Goal: Information Seeking & Learning: Learn about a topic

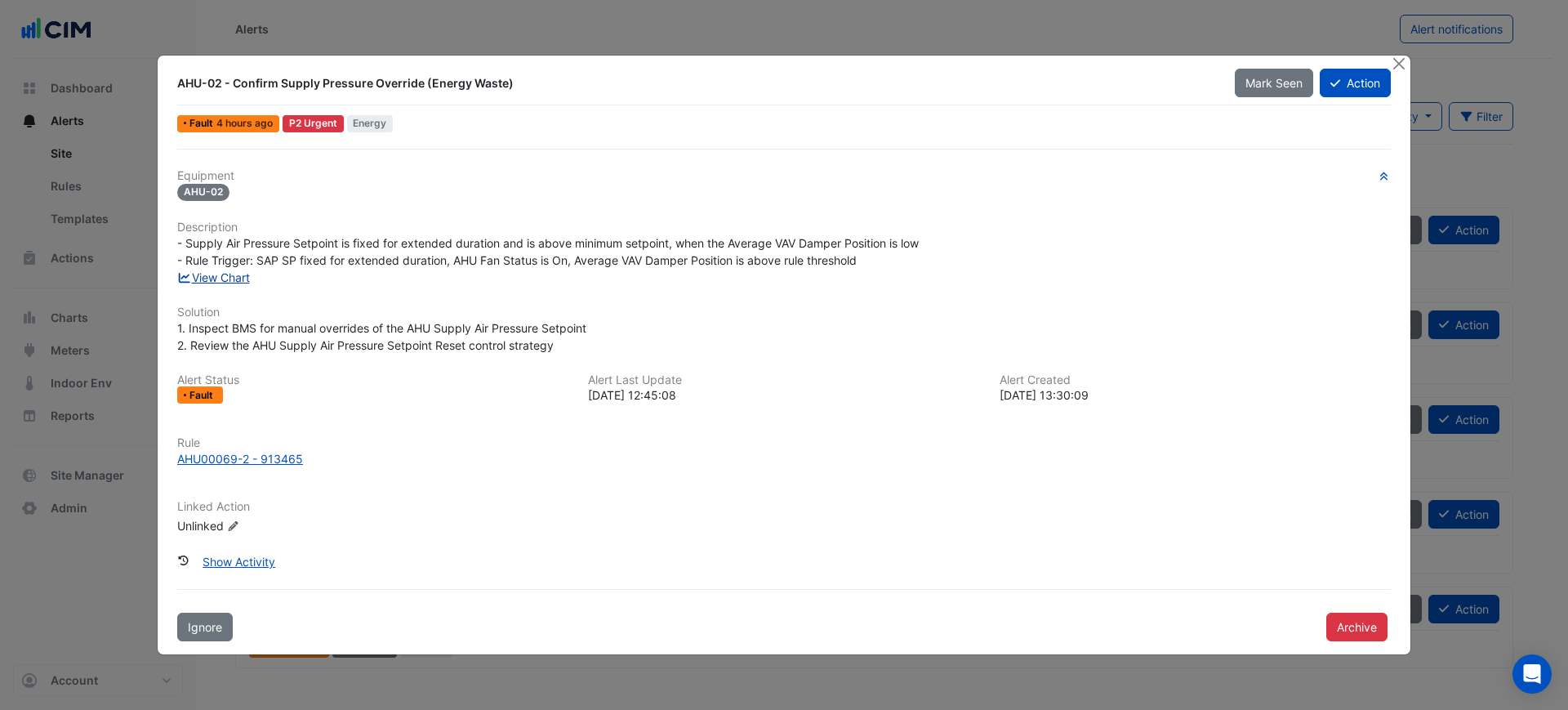
click at [244, 273] on link "View Chart" at bounding box center [214, 277] width 73 height 14
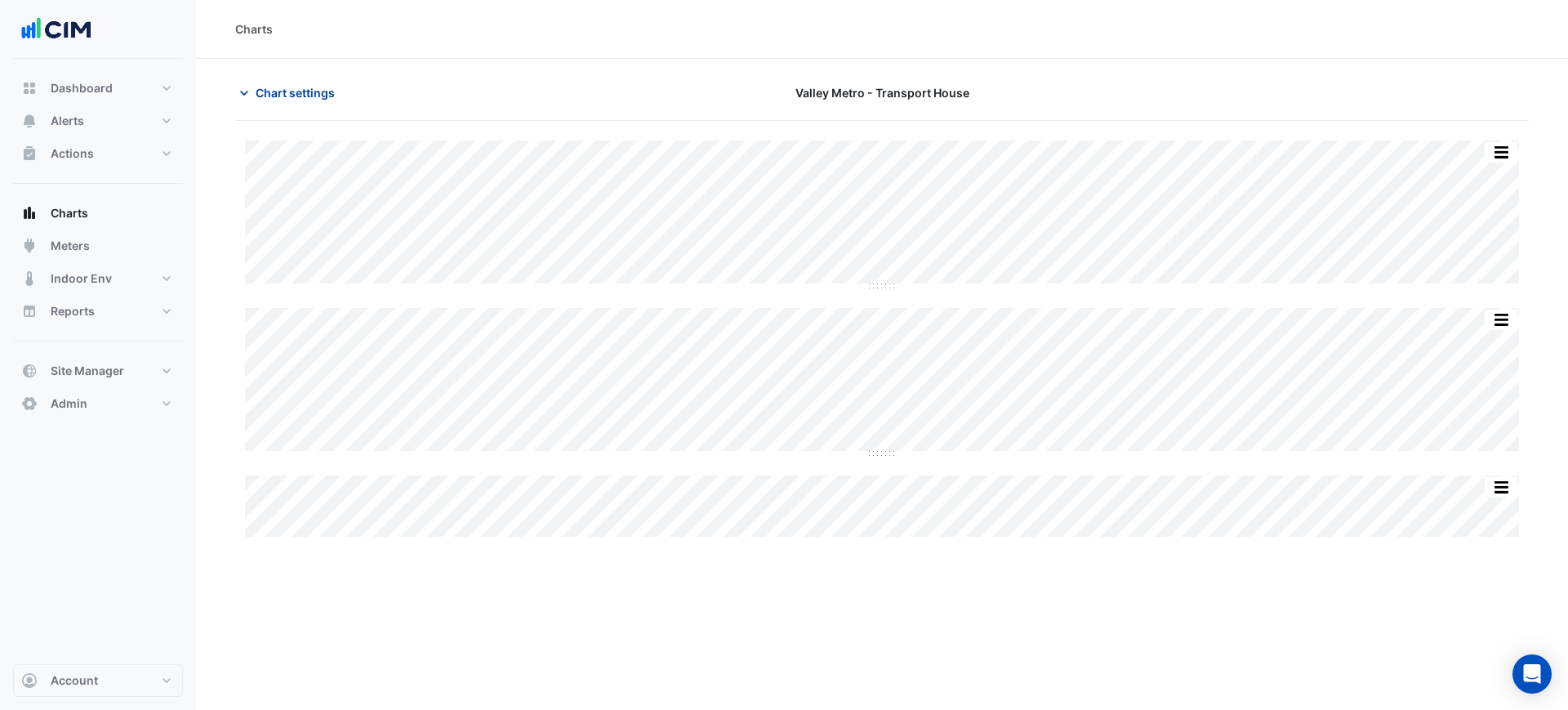
click at [273, 94] on span "Chart settings" at bounding box center [296, 93] width 80 height 17
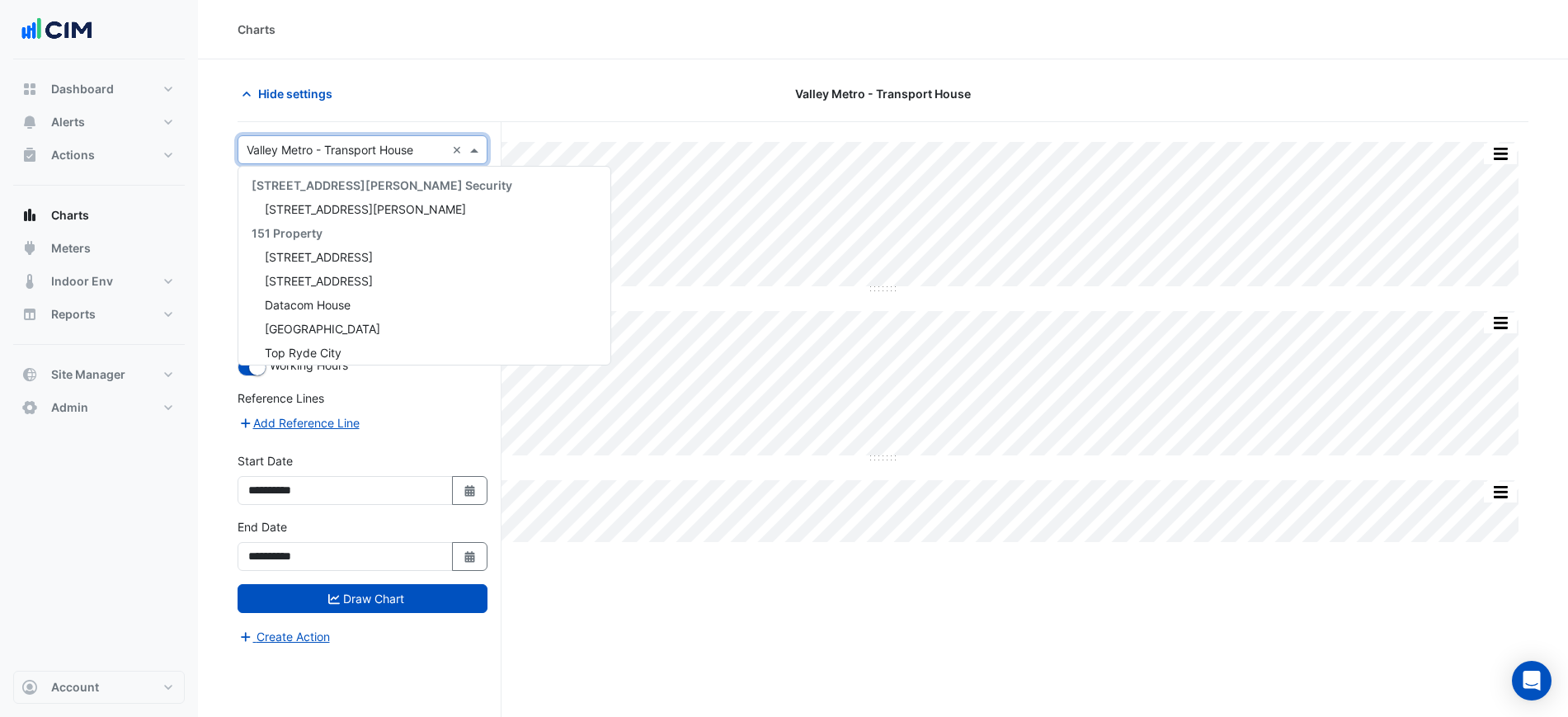
click at [387, 148] on input "text" at bounding box center [346, 151] width 199 height 18
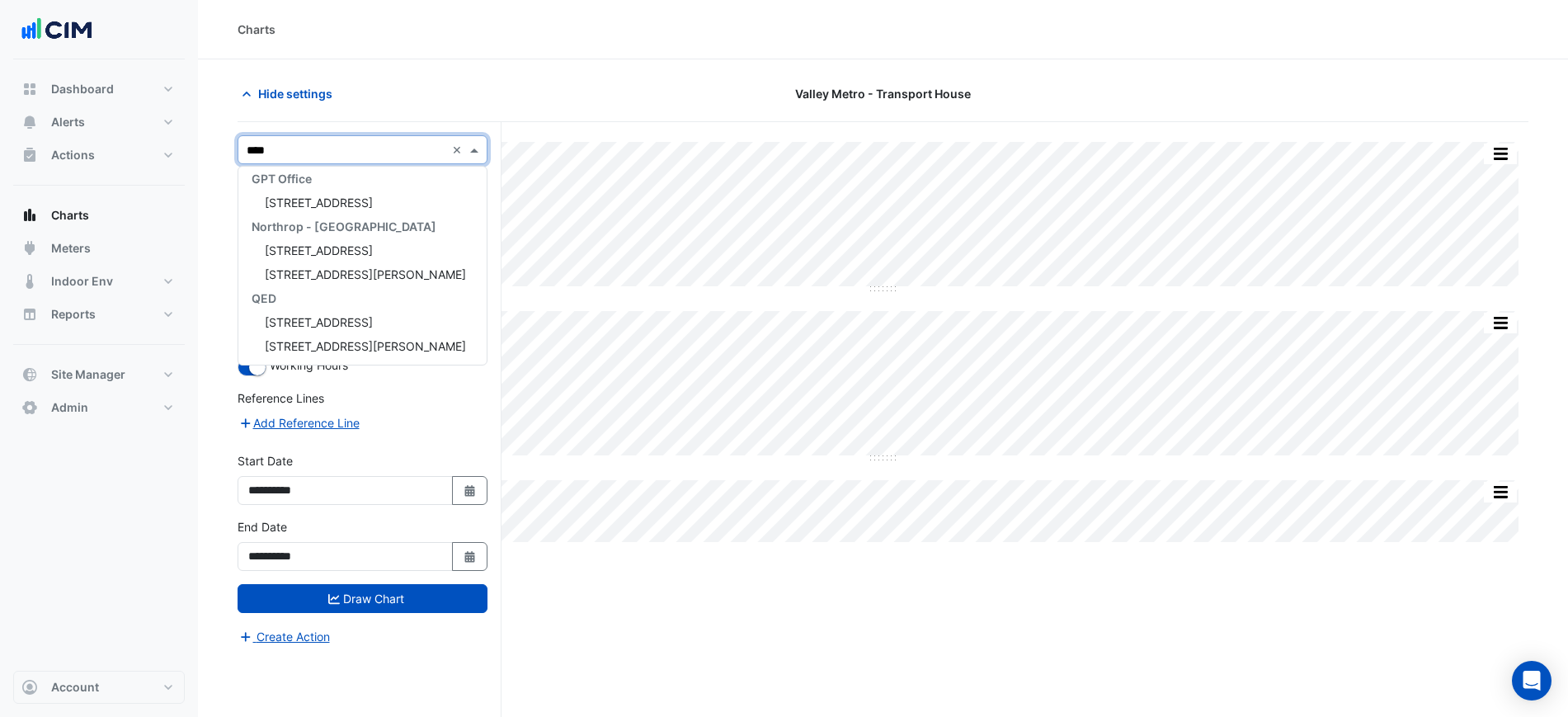
scroll to position [102, 0]
type input "******"
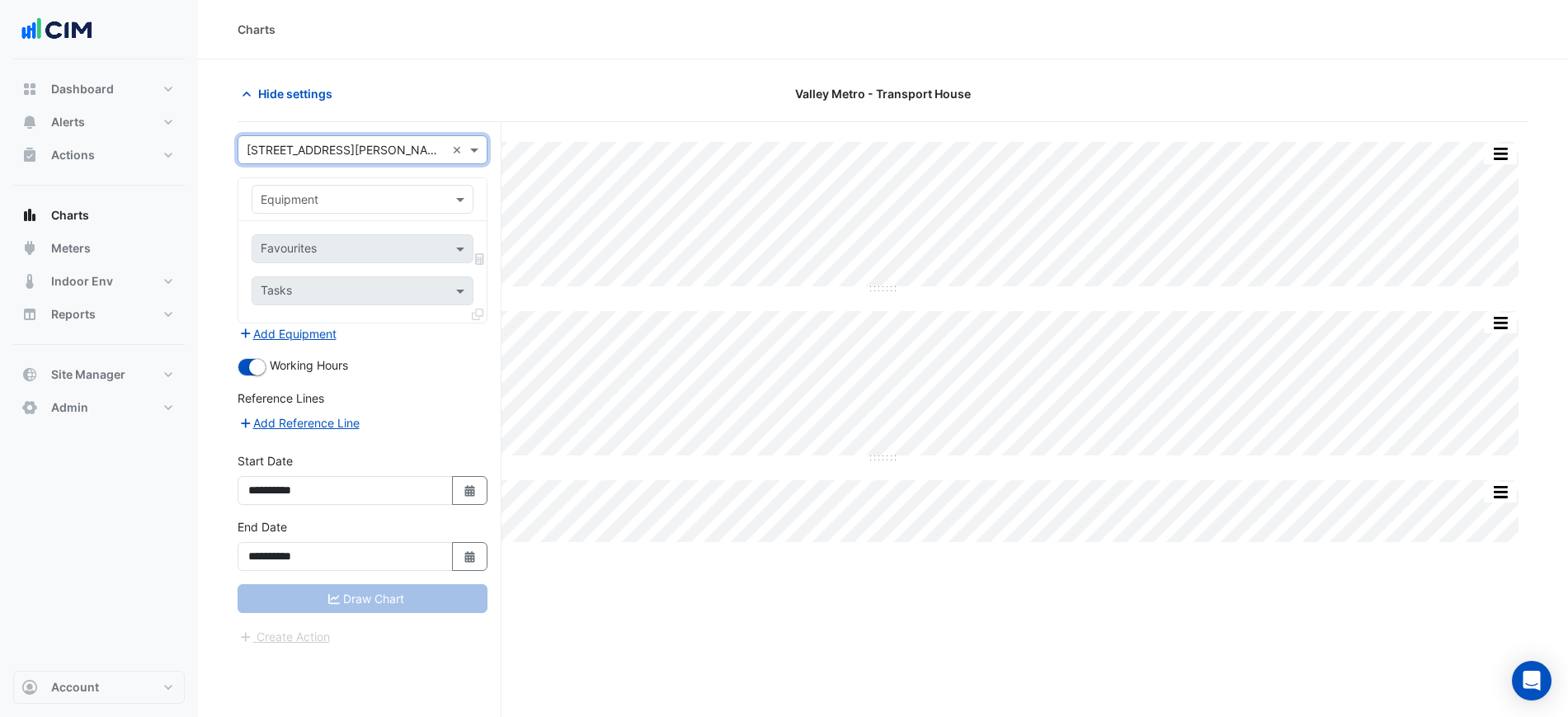
drag, startPoint x: 391, startPoint y: 167, endPoint x: 386, endPoint y: 187, distance: 20.6
click at [388, 179] on form "**********" at bounding box center [362, 391] width 250 height 510
click at [386, 187] on div "Equipment" at bounding box center [362, 199] width 222 height 28
type input "*"
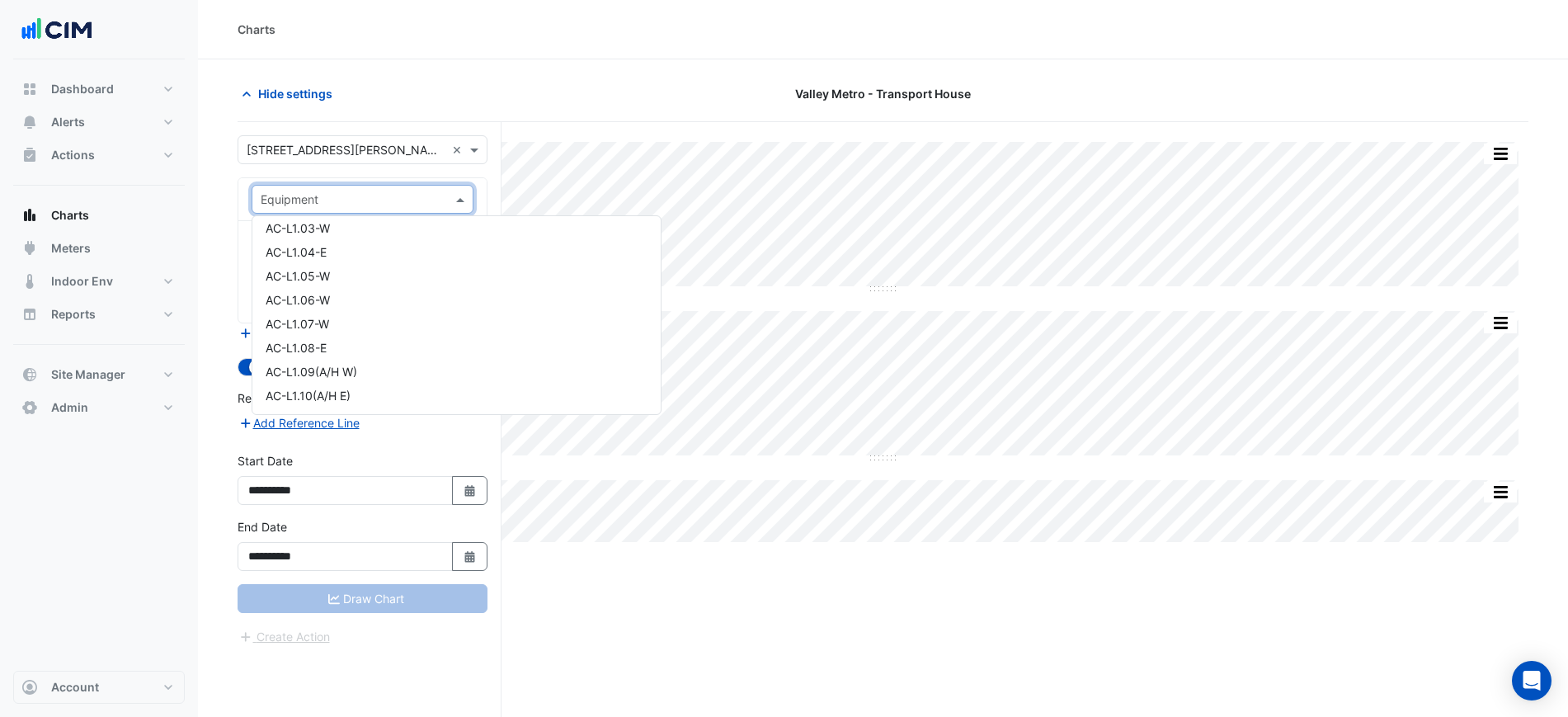
scroll to position [0, 0]
click at [346, 282] on div "AC-G.2" at bounding box center [457, 282] width 408 height 24
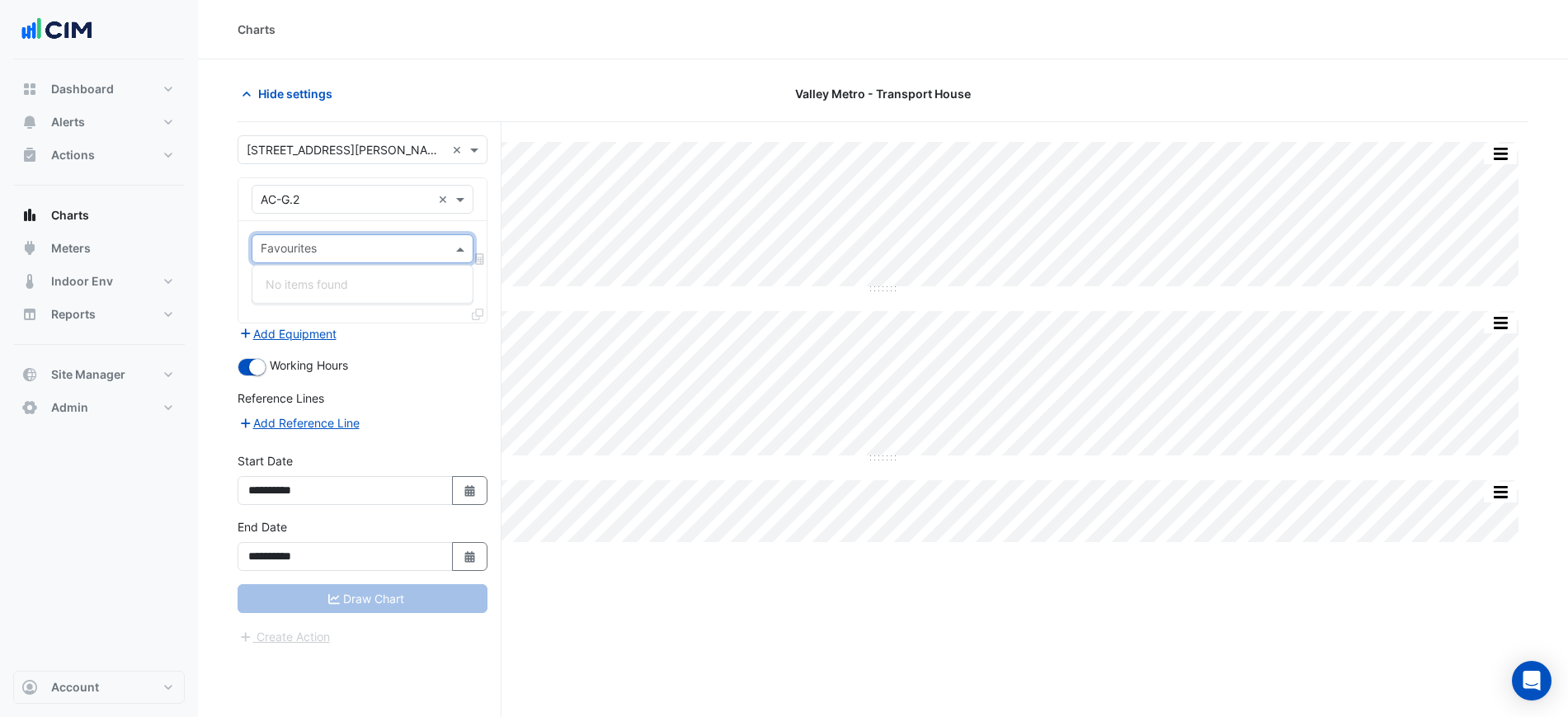
click at [331, 249] on input "text" at bounding box center [352, 250] width 185 height 18
click at [331, 186] on div "Equipment × AC-G.2 ×" at bounding box center [362, 199] width 222 height 28
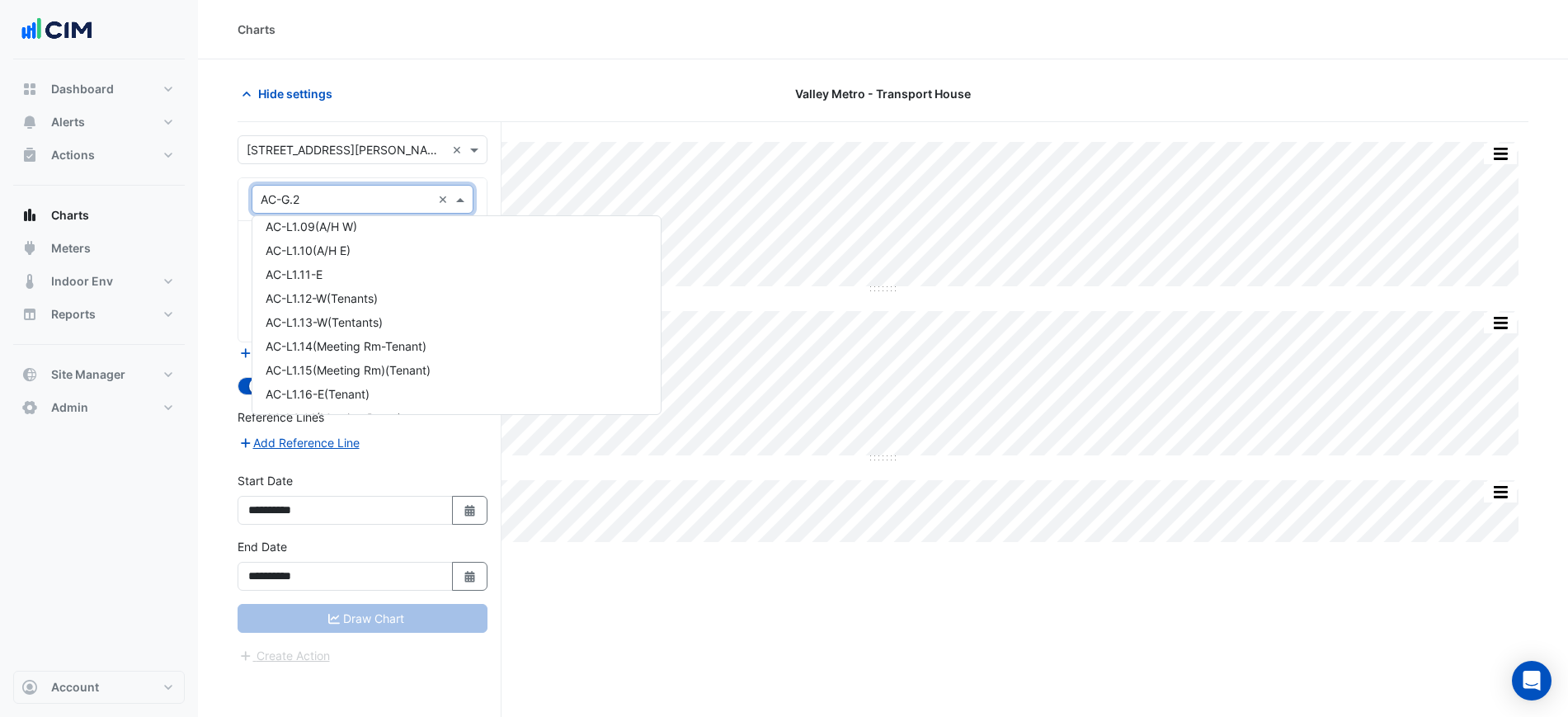
scroll to position [412, 0]
click at [317, 314] on div "AC-L2.03-W(Meeting Room)" at bounding box center [457, 325] width 408 height 24
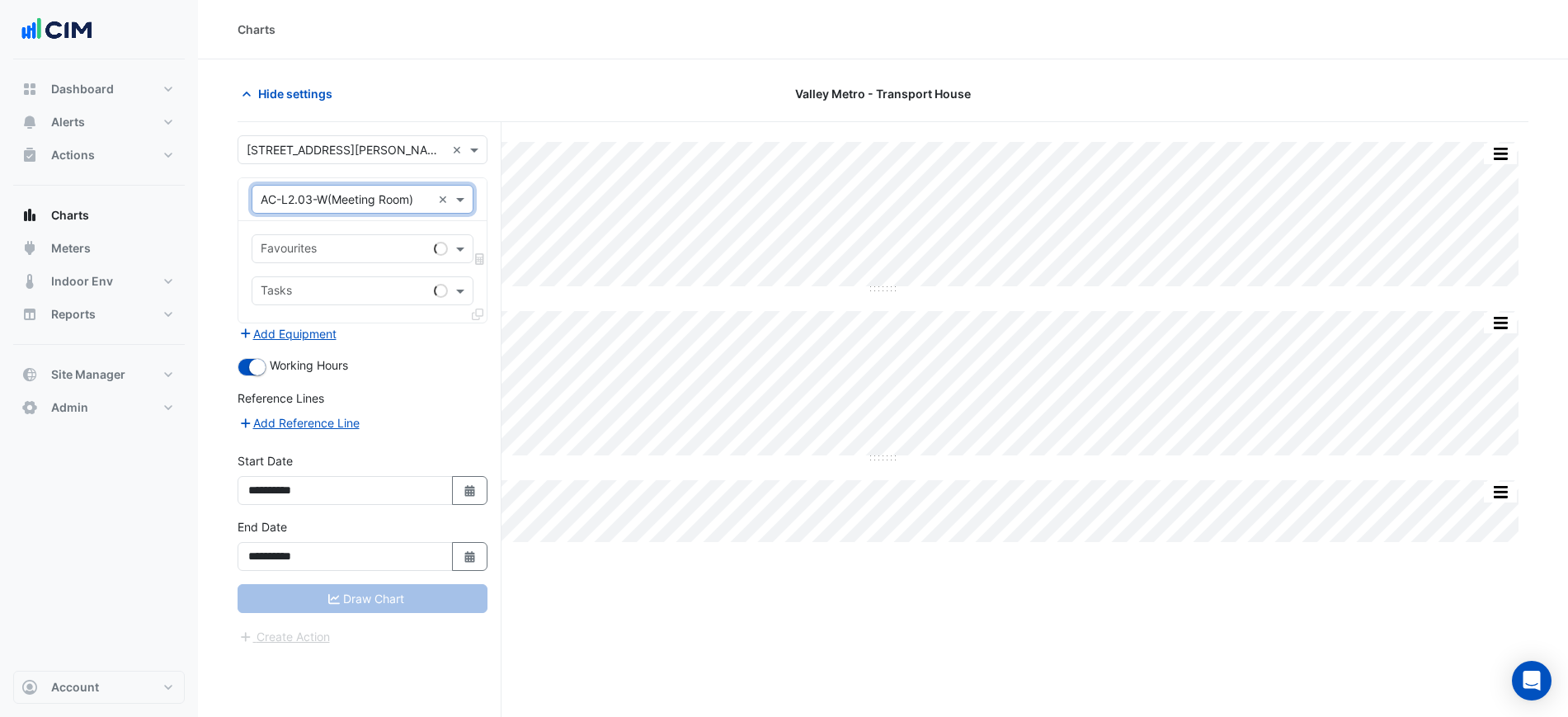
click at [336, 254] on input "text" at bounding box center [343, 250] width 167 height 18
type input "*"
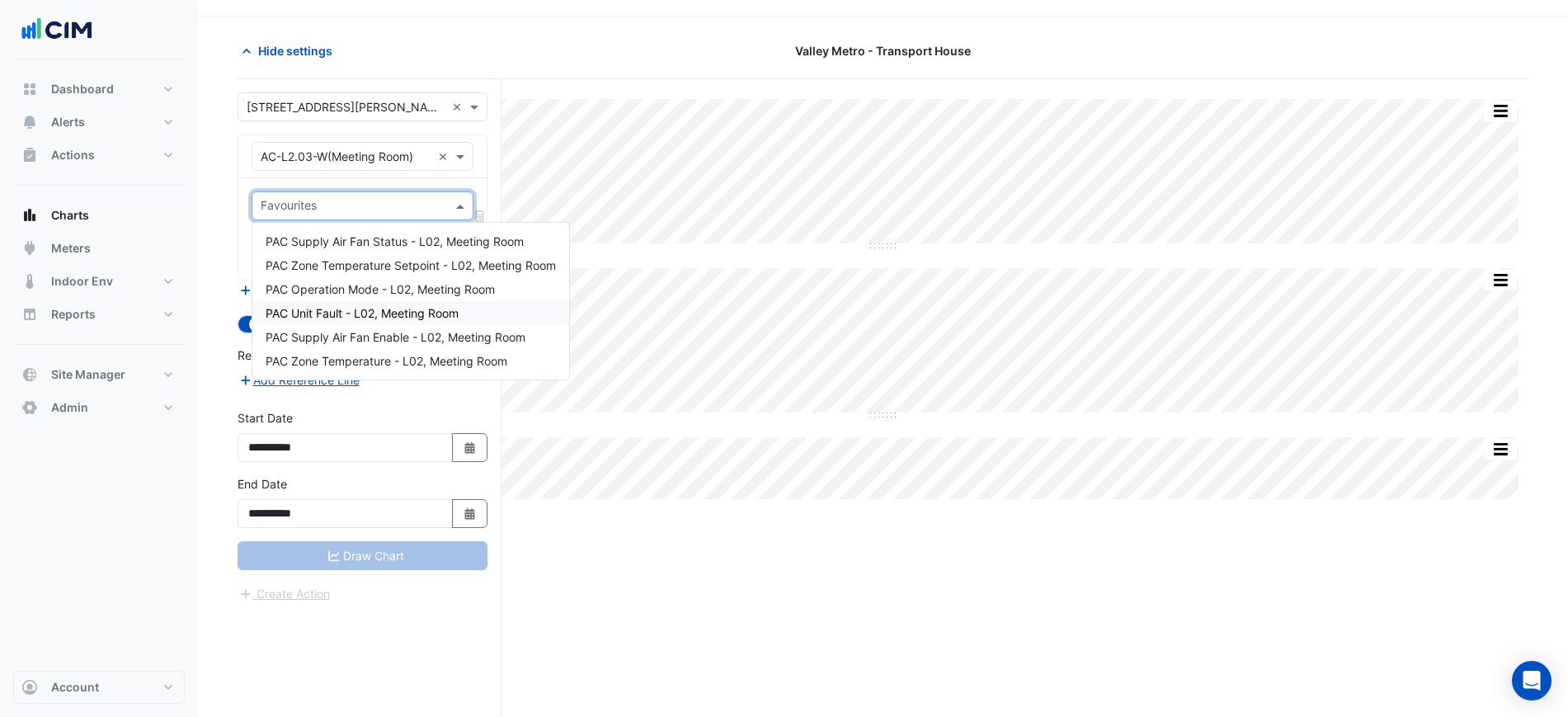
scroll to position [63, 0]
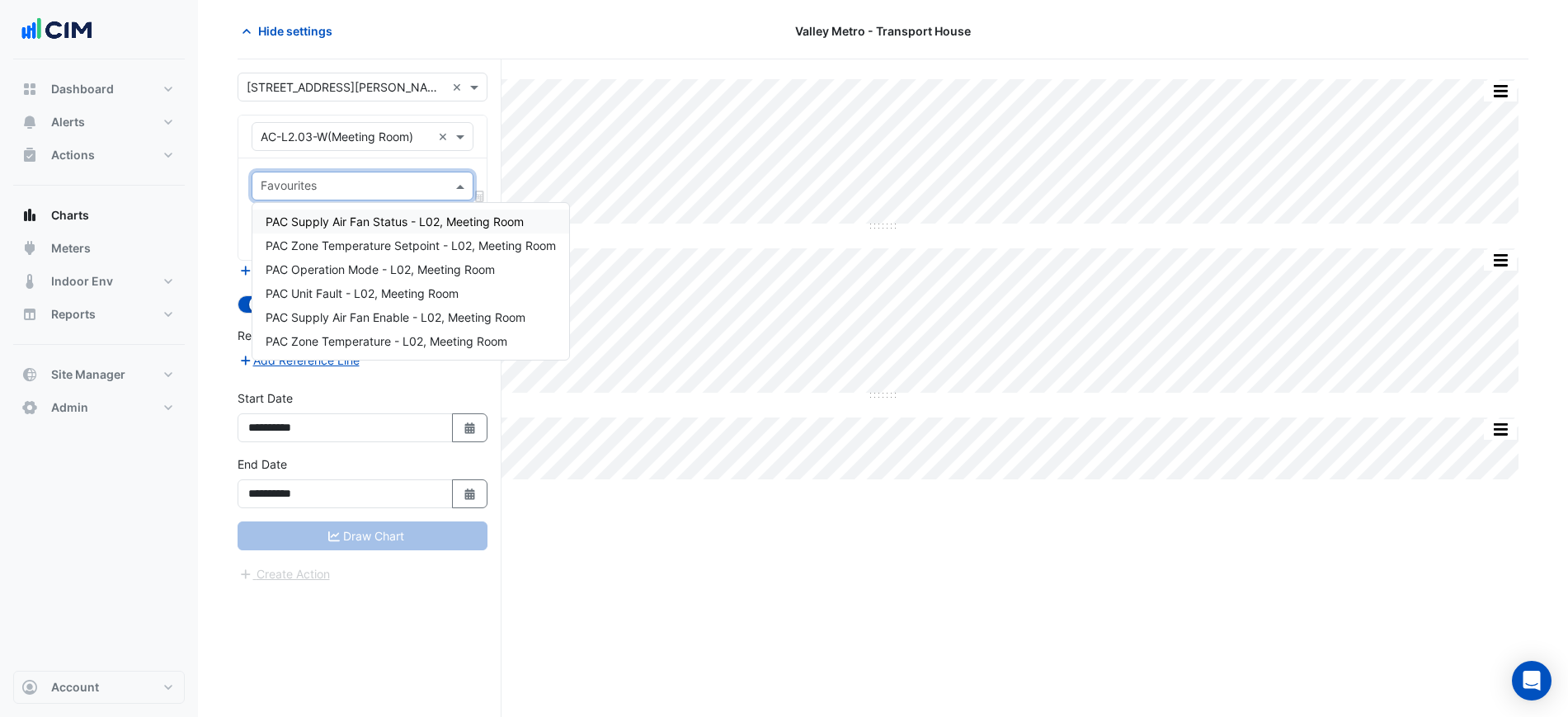
click at [589, 63] on div "Split All Split None Print Save as JPEG Save as PNG Pivot Data Table Export CSV…" at bounding box center [883, 388] width 1291 height 658
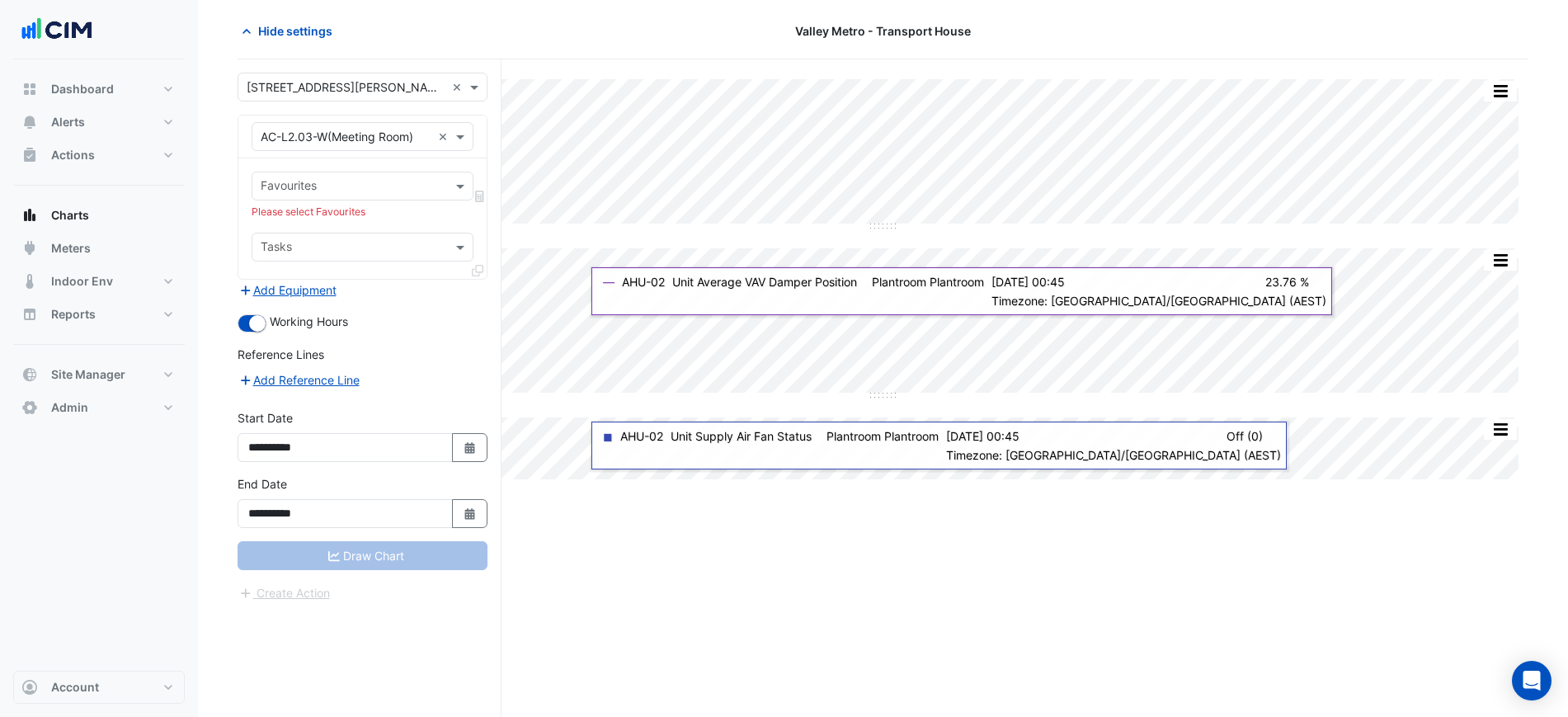
click at [1030, 54] on div "Hide settings Valley Metro - Transport House" at bounding box center [883, 38] width 1291 height 43
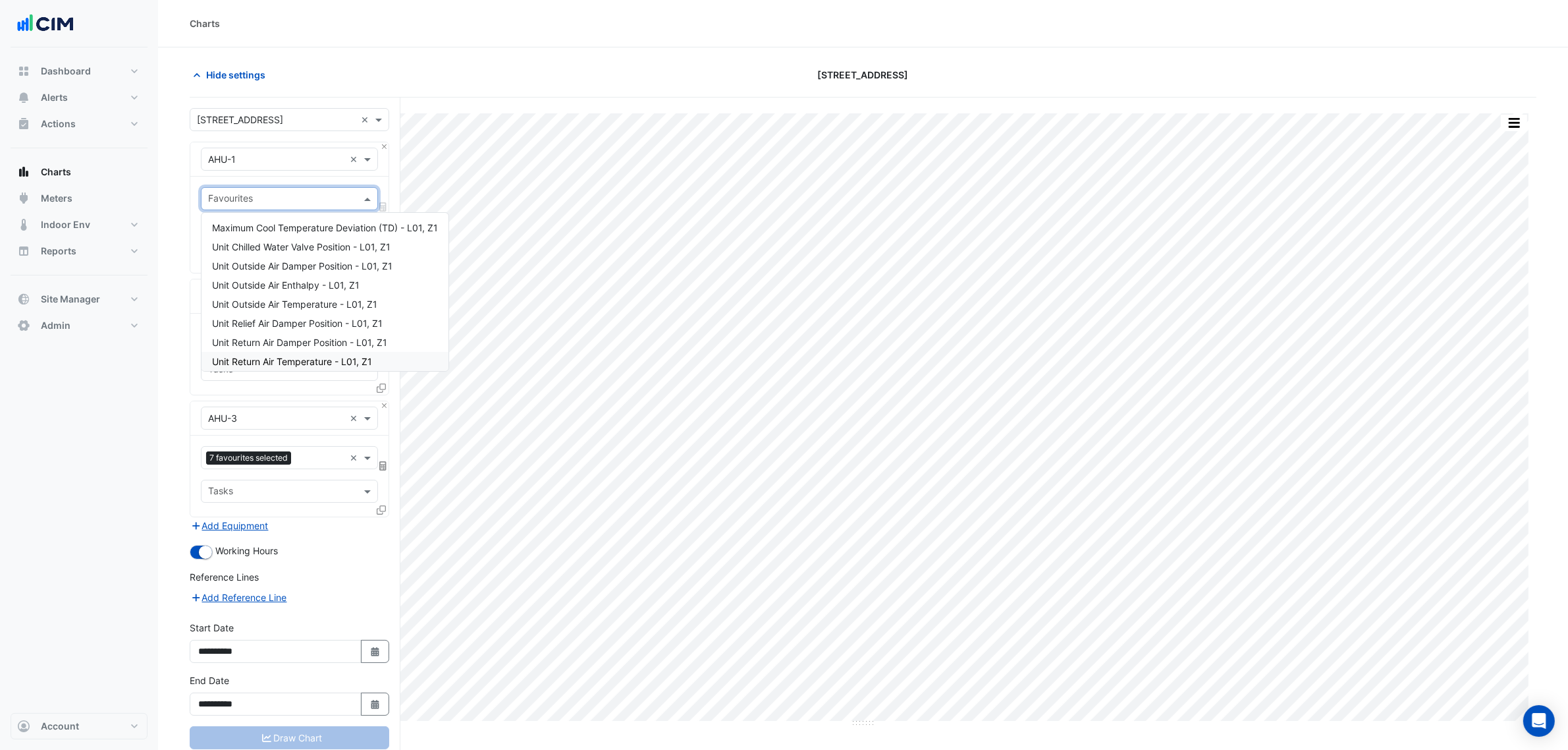
click at [604, 69] on div "Hide settings" at bounding box center [409, 75] width 454 height 23
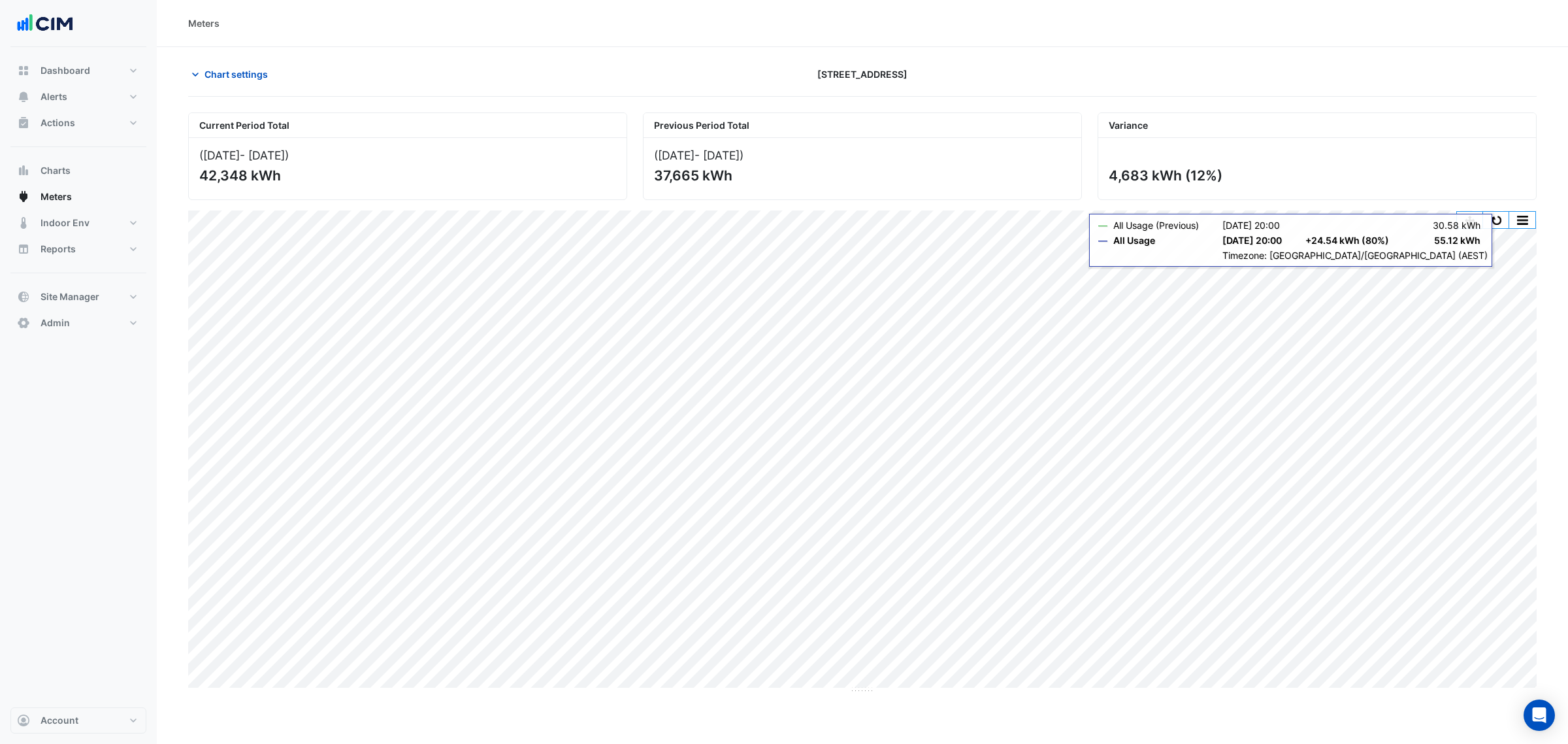
click at [1491, 210] on div "Print Save as JPEG Save as PNG Pivot Data Table Export CSV - Flat Export CSV - …" at bounding box center [862, 210] width 1349 height 0
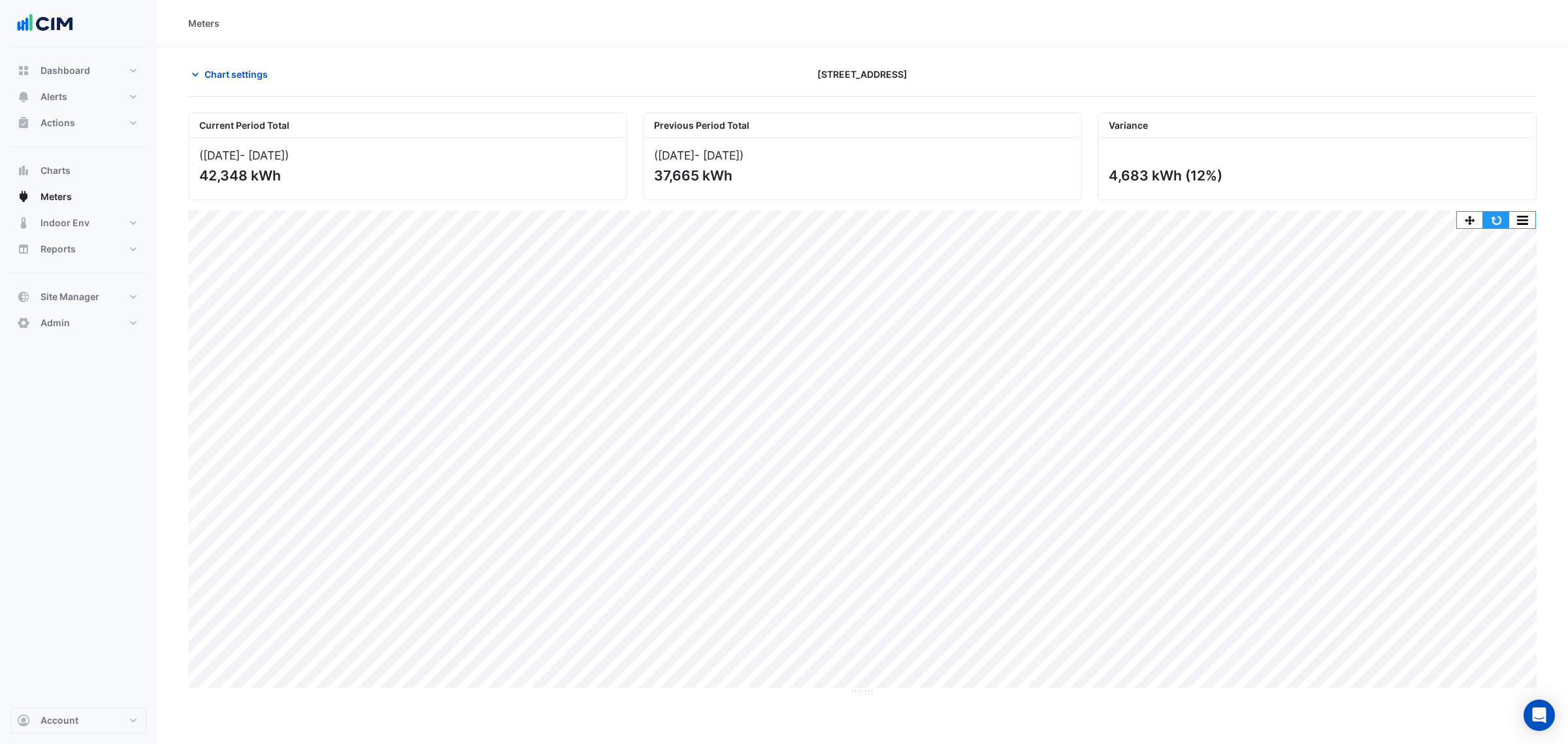
click at [1490, 221] on button "button" at bounding box center [1496, 219] width 26 height 17
